Goal: Navigation & Orientation: Find specific page/section

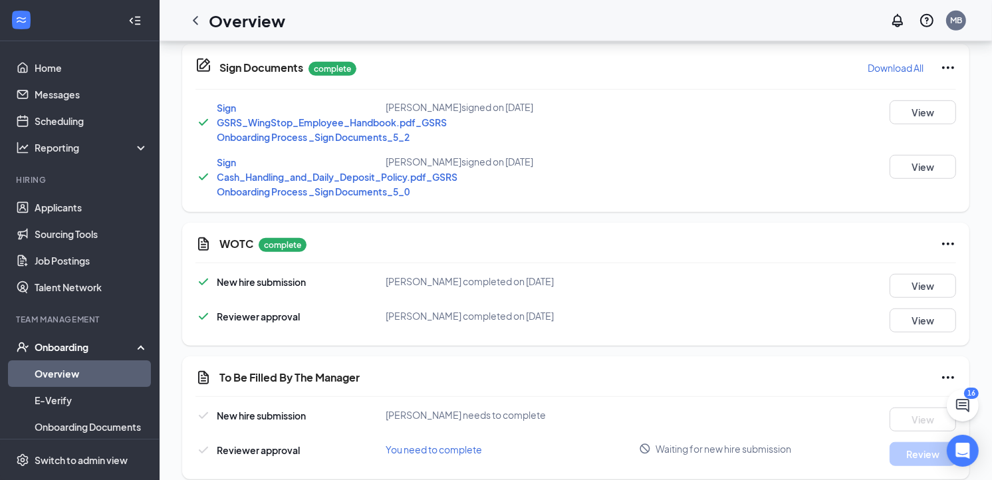
scroll to position [784, 0]
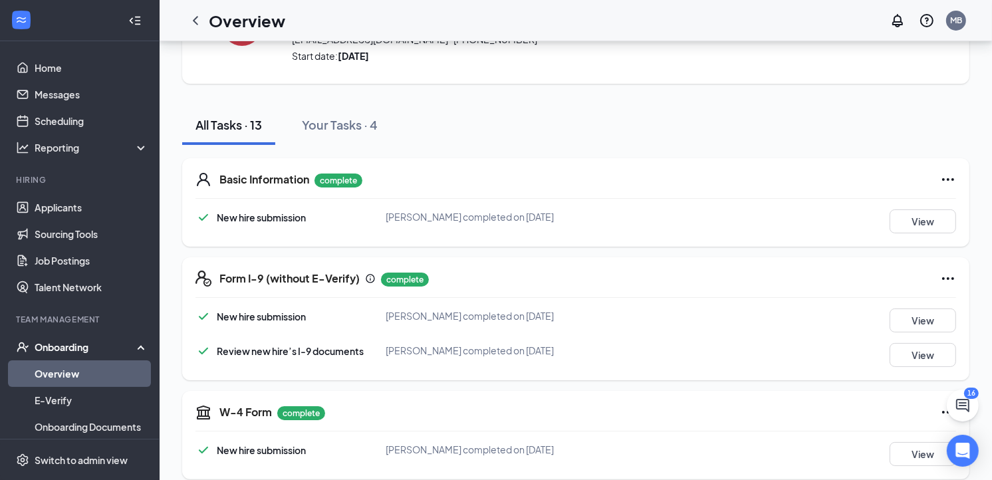
scroll to position [83, 0]
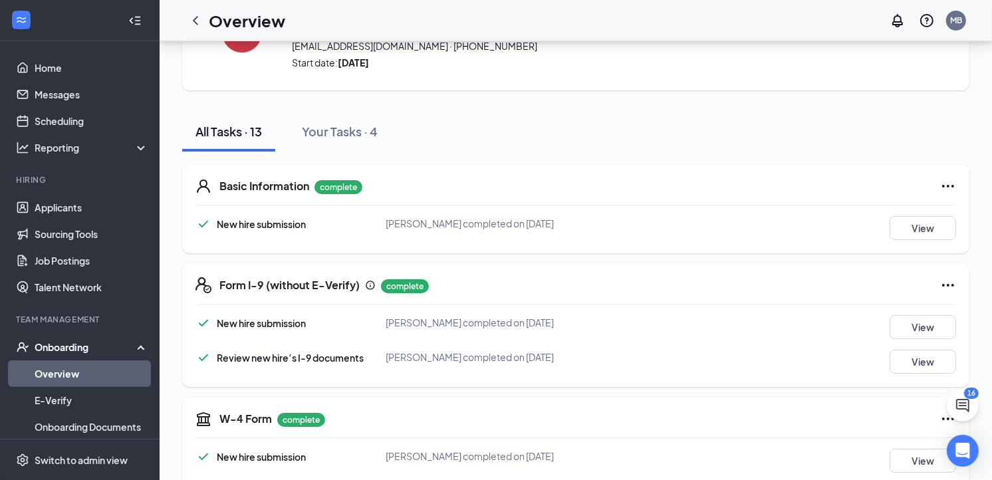
click at [55, 371] on link "Overview" at bounding box center [92, 374] width 114 height 27
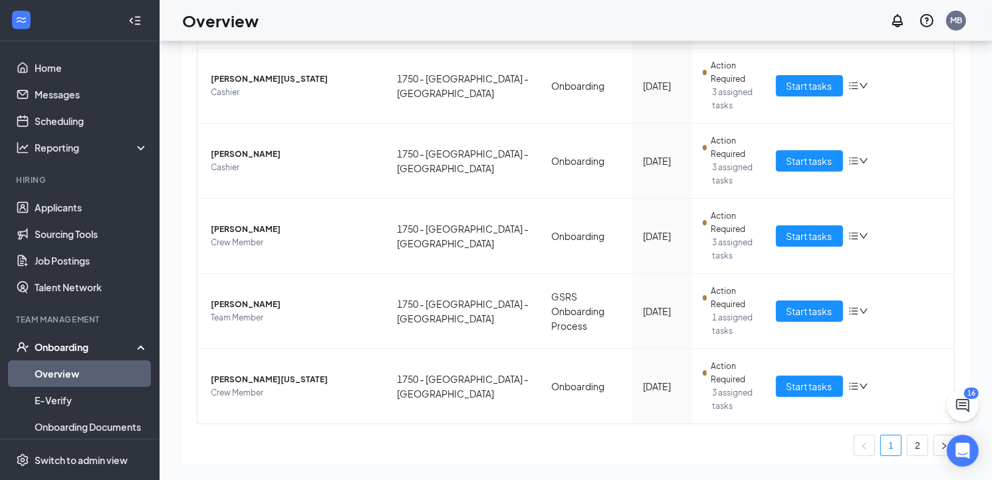
scroll to position [508, 0]
